Goal: Transaction & Acquisition: Purchase product/service

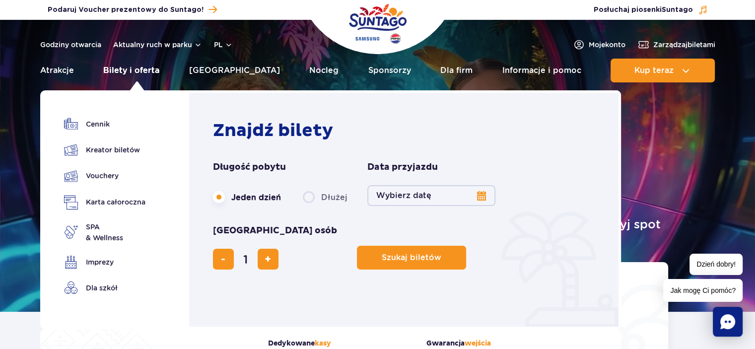
click at [139, 70] on link "Bilety i oferta" at bounding box center [131, 71] width 56 height 24
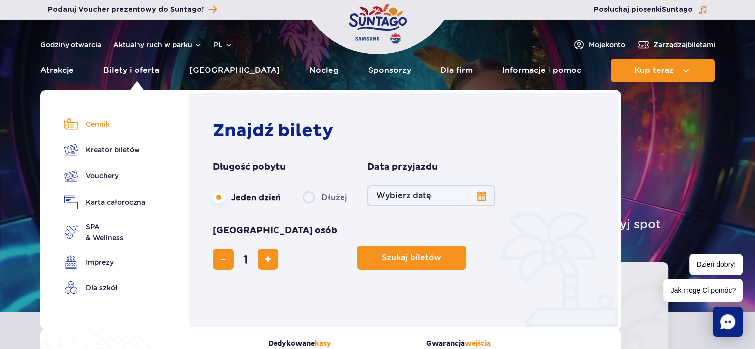
click at [99, 124] on link "Cennik" at bounding box center [104, 124] width 81 height 14
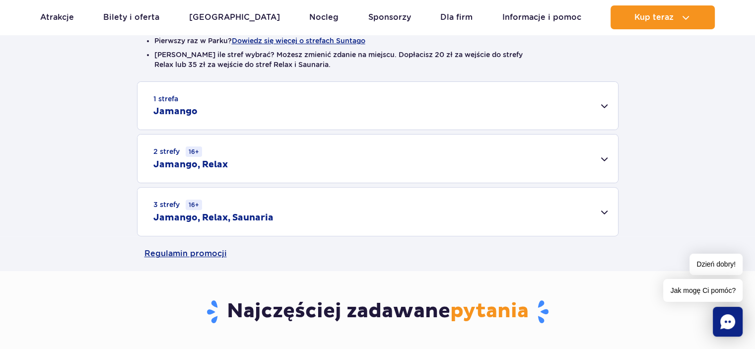
scroll to position [298, 0]
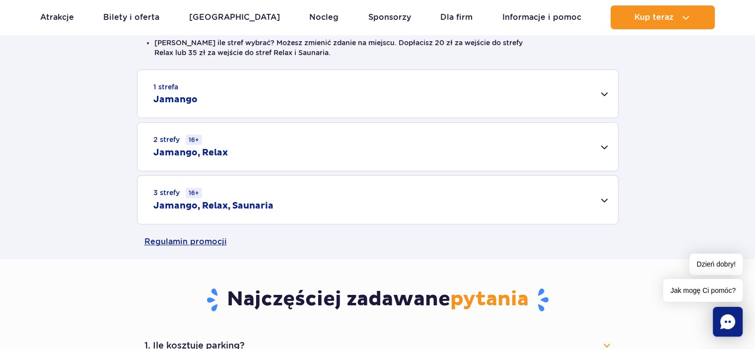
click at [604, 199] on div "3 strefy 16+ Jamango, Relax, Saunaria" at bounding box center [378, 200] width 481 height 48
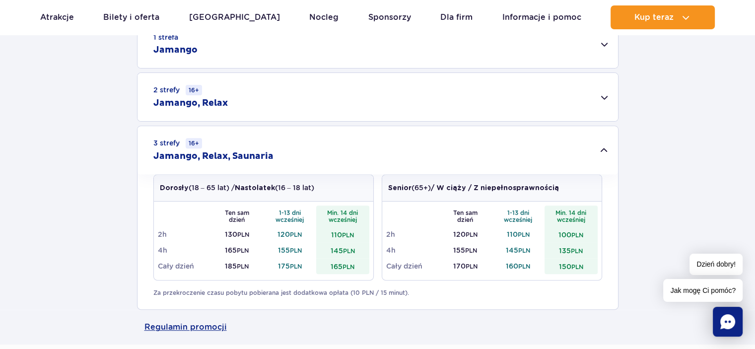
scroll to position [397, 0]
